Goal: Register for event/course

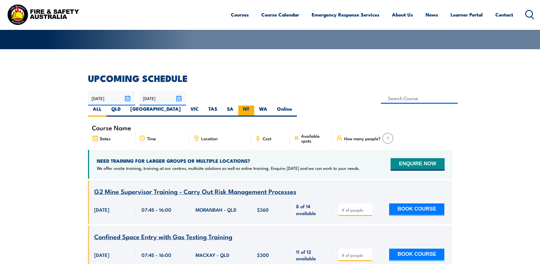
click at [254, 106] on label "NT" at bounding box center [246, 111] width 16 height 11
click at [253, 106] on input "NT" at bounding box center [251, 108] width 4 height 4
radio input "true"
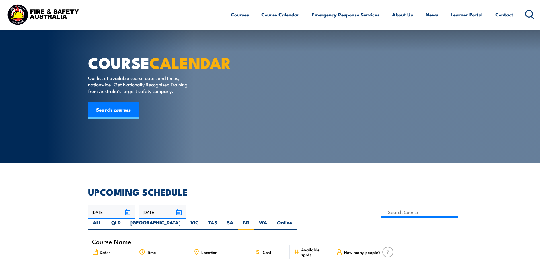
scroll to position [114, 0]
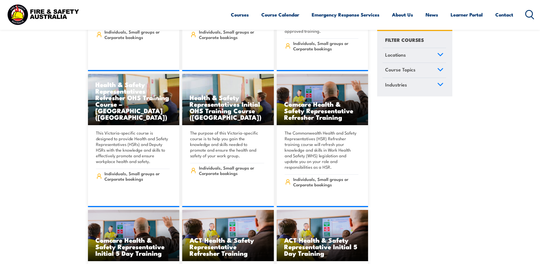
scroll to position [2533, 0]
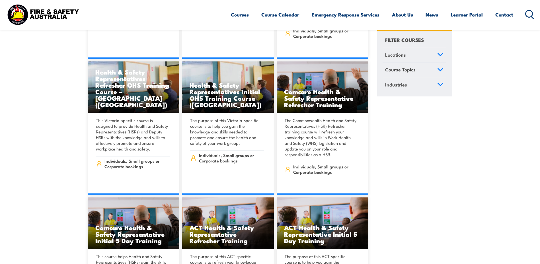
click at [442, 55] on icon at bounding box center [440, 54] width 5 height 3
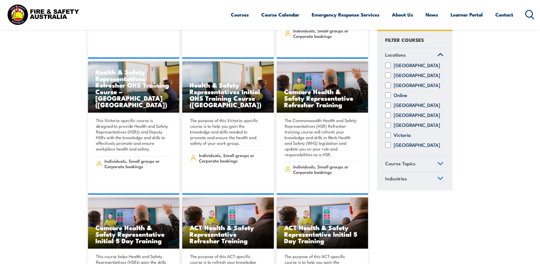
click at [387, 89] on input "Northern Territory" at bounding box center [388, 86] width 6 height 6
checkbox input "true"
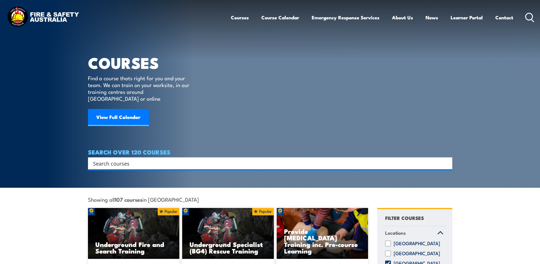
click at [128, 159] on input "Search input" at bounding box center [266, 163] width 347 height 9
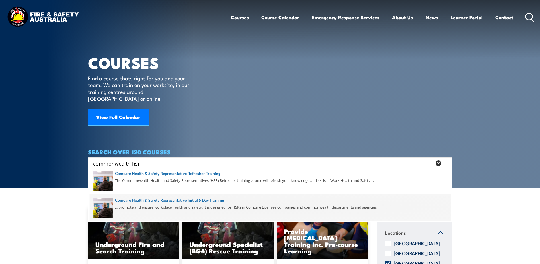
type input "commonwealth hsr"
click at [200, 205] on span at bounding box center [270, 207] width 361 height 27
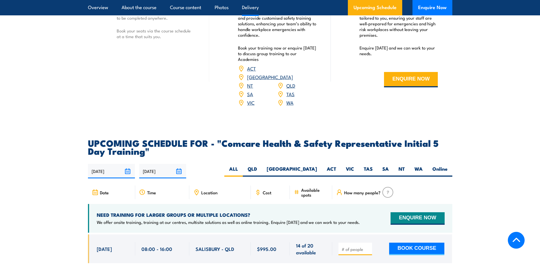
scroll to position [854, 0]
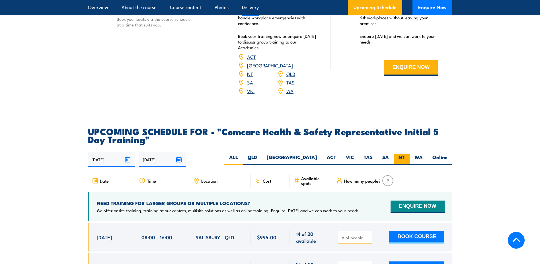
click at [401, 154] on label "NT" at bounding box center [402, 159] width 16 height 11
click at [405, 154] on input "NT" at bounding box center [407, 156] width 4 height 4
radio input "true"
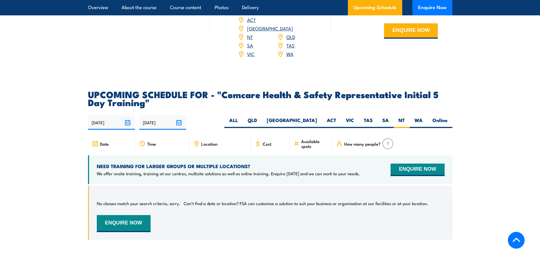
scroll to position [887, 0]
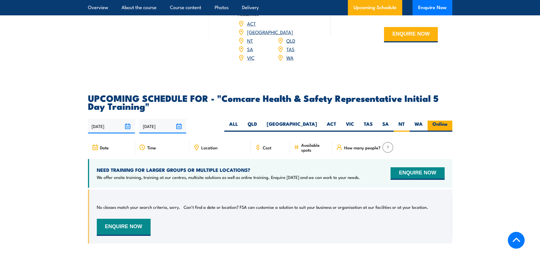
click at [443, 121] on label "Online" at bounding box center [440, 126] width 25 height 11
click at [447, 121] on input "Online" at bounding box center [449, 123] width 4 height 4
radio input "true"
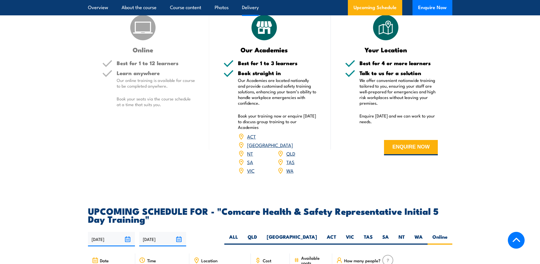
scroll to position [773, 0]
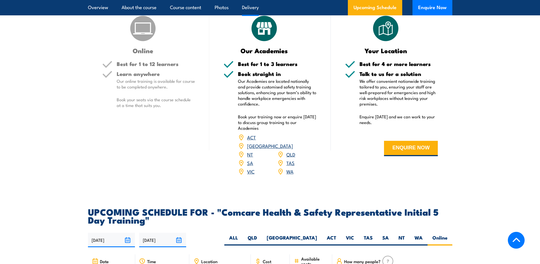
click at [250, 151] on link "NT" at bounding box center [250, 154] width 6 height 7
